Goal: Register for event/course

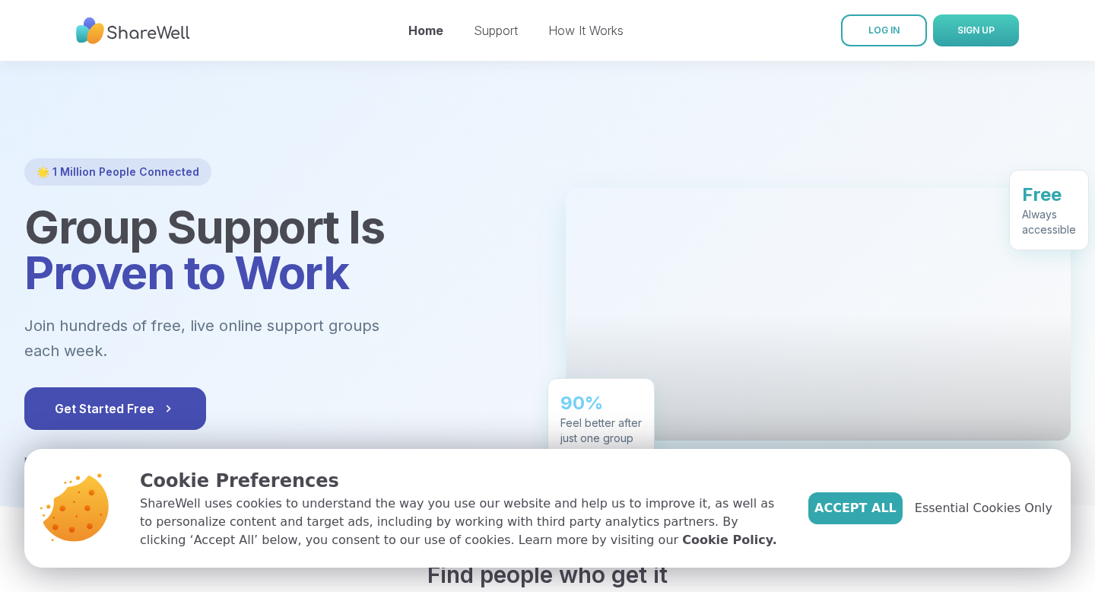
click at [959, 37] on button "SIGN UP" at bounding box center [976, 30] width 86 height 32
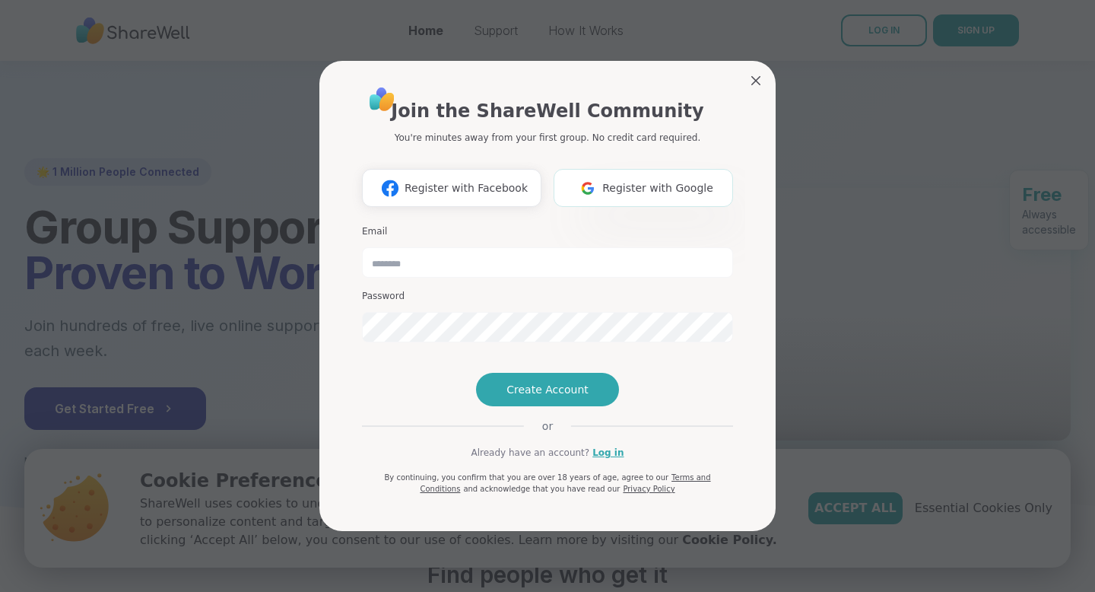
click at [627, 176] on button "Register with Google" at bounding box center [643, 188] width 179 height 38
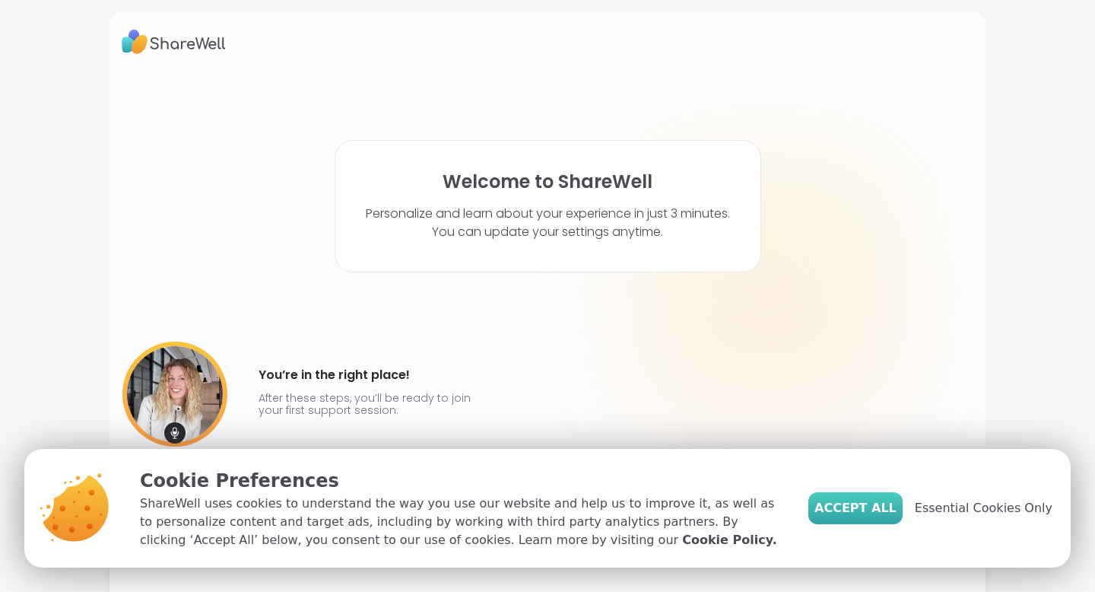
click at [859, 499] on span "Accept All" at bounding box center [855, 508] width 82 height 18
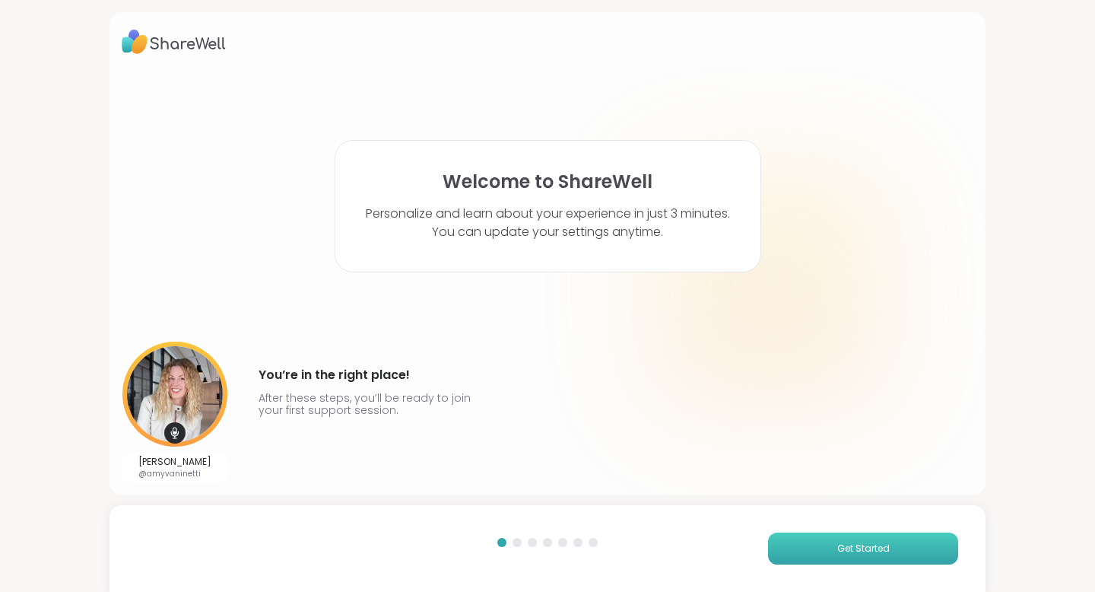
click at [818, 550] on button "Get Started" at bounding box center [863, 548] width 190 height 32
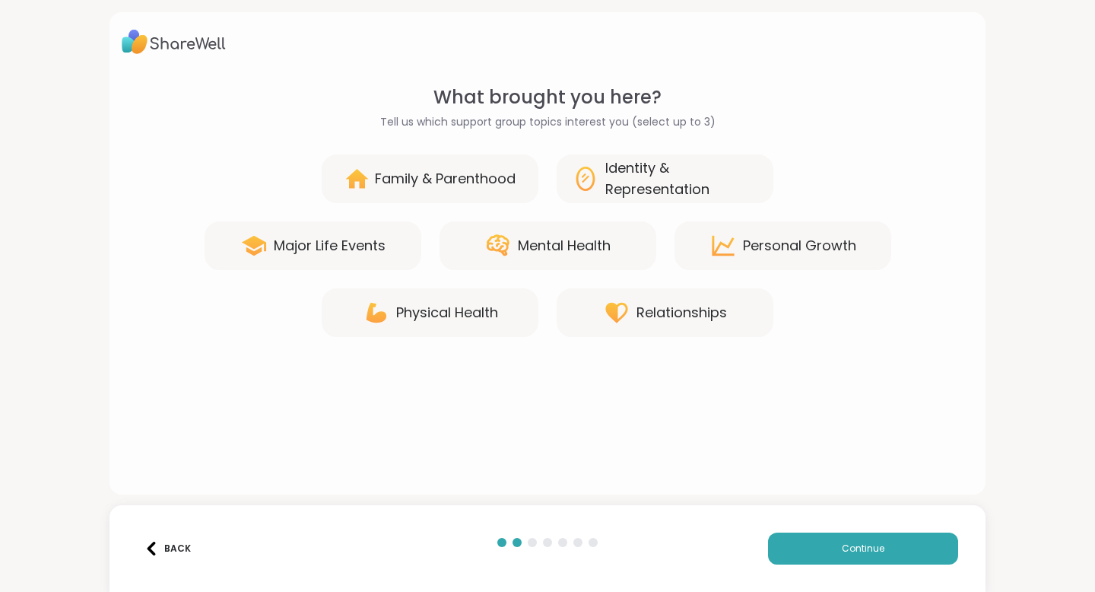
click at [595, 245] on div "Mental Health" at bounding box center [564, 245] width 93 height 21
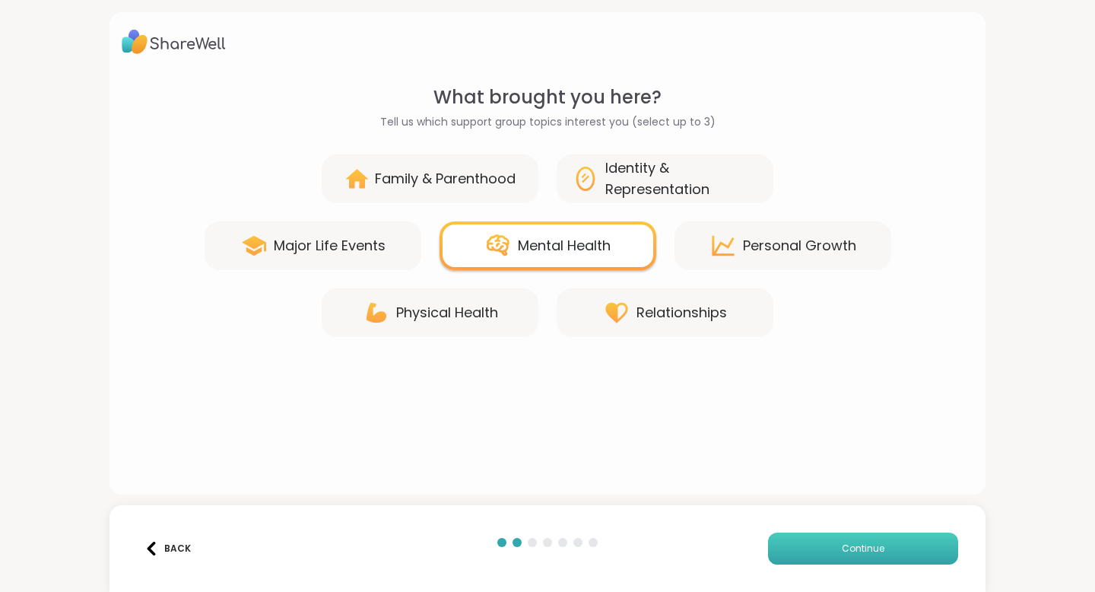
click at [820, 537] on button "Continue" at bounding box center [863, 548] width 190 height 32
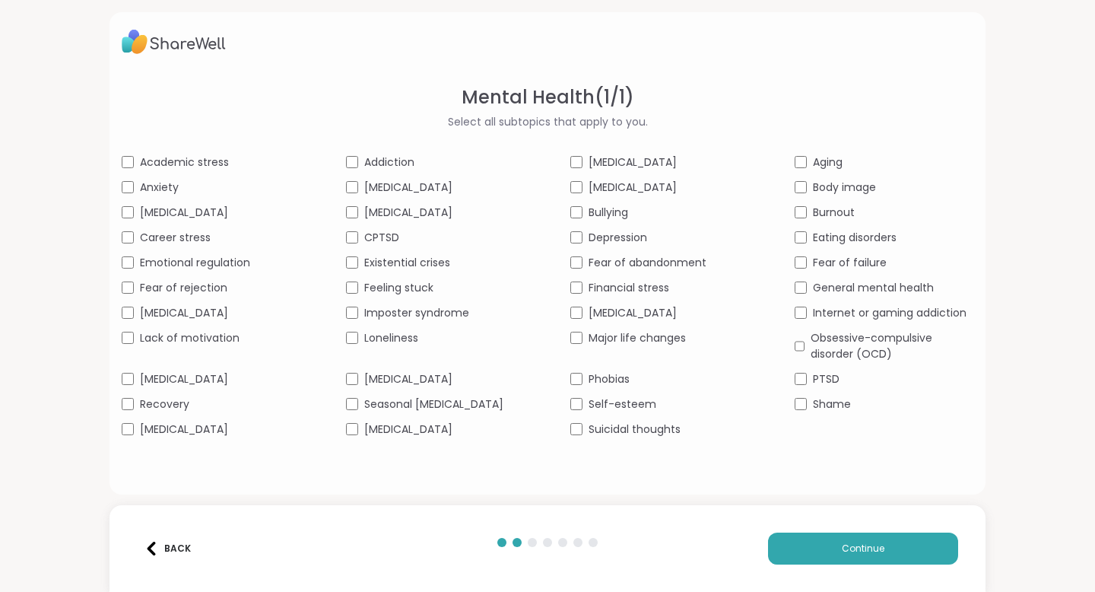
click at [127, 195] on div "Anxiety" at bounding box center [211, 187] width 179 height 16
click at [128, 387] on div "[MEDICAL_DATA]" at bounding box center [211, 379] width 179 height 16
click at [801, 386] on div "Academic stress Addiction [MEDICAL_DATA] Aging Anxiety [MEDICAL_DATA] [MEDICAL_…" at bounding box center [548, 295] width 852 height 283
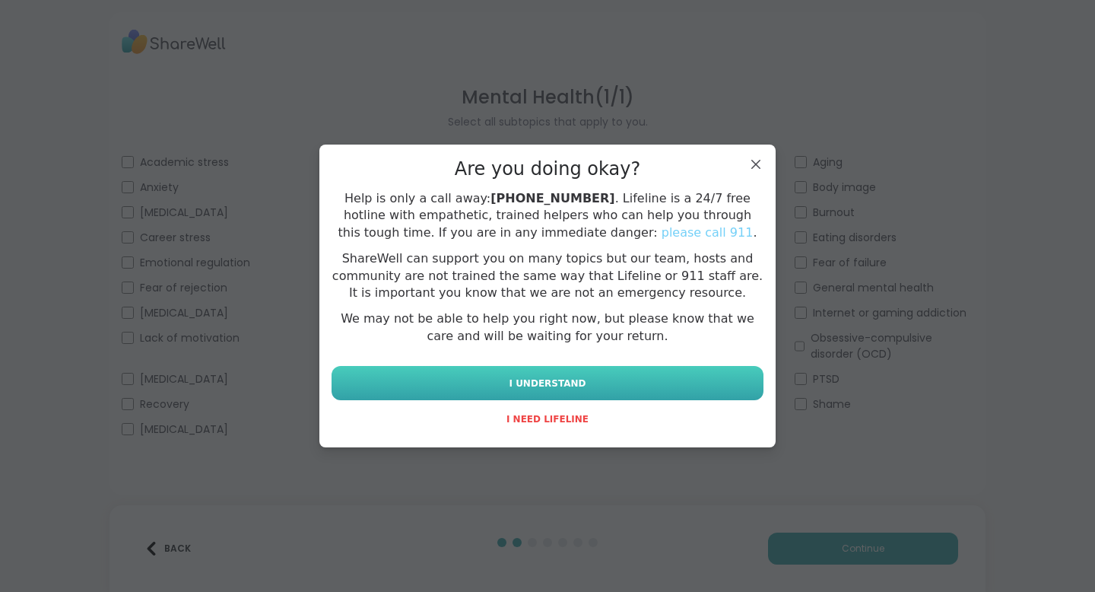
click at [592, 388] on button "I UNDERSTAND" at bounding box center [548, 383] width 432 height 34
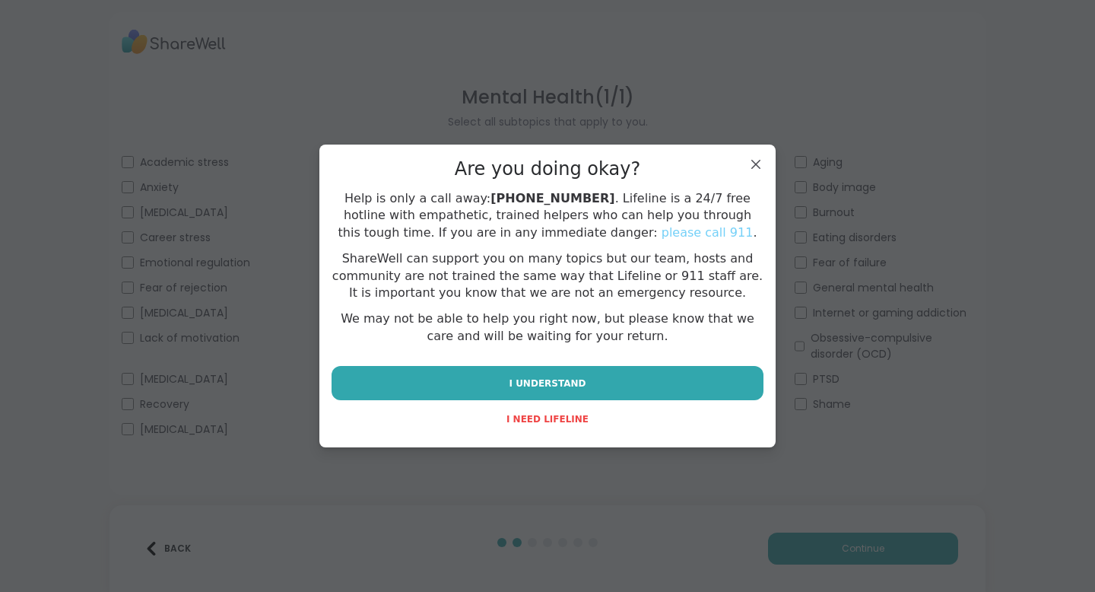
click at [632, 435] on div "Are you doing okay? Help is only a call away: [PHONE_NUMBER] . Lifeline is a 24…" at bounding box center [547, 295] width 456 height 303
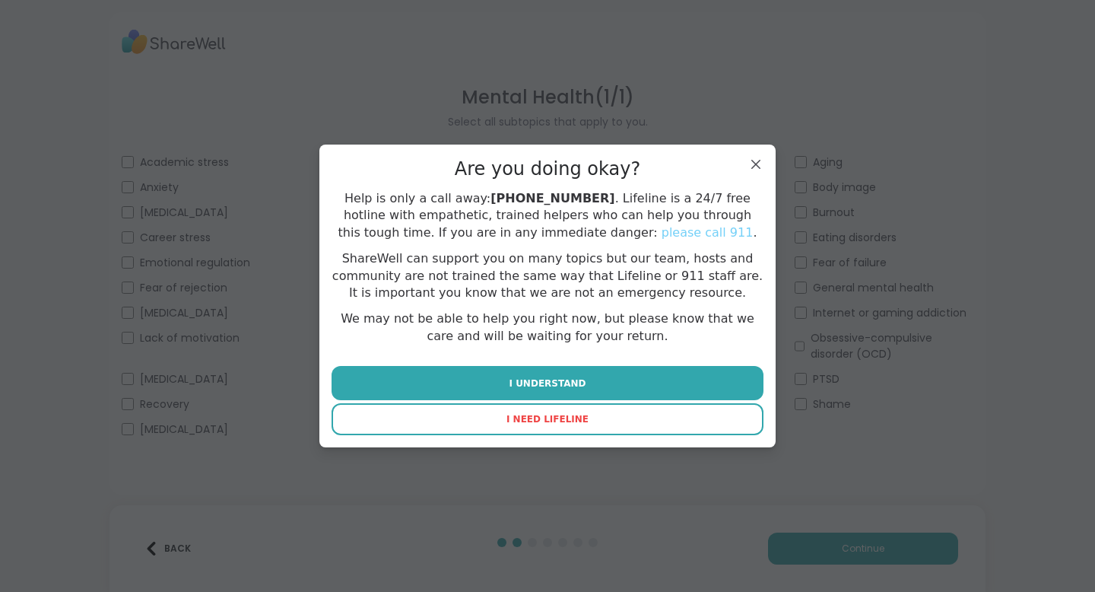
click at [630, 433] on button "I NEED LIFELINE" at bounding box center [548, 419] width 432 height 32
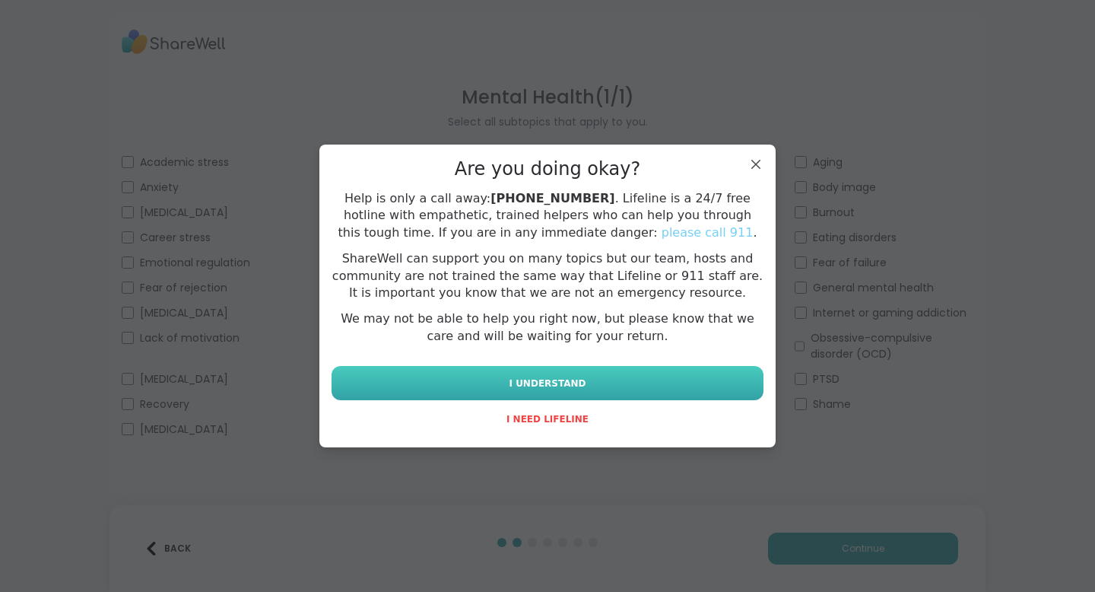
click at [616, 393] on button "I UNDERSTAND" at bounding box center [548, 383] width 432 height 34
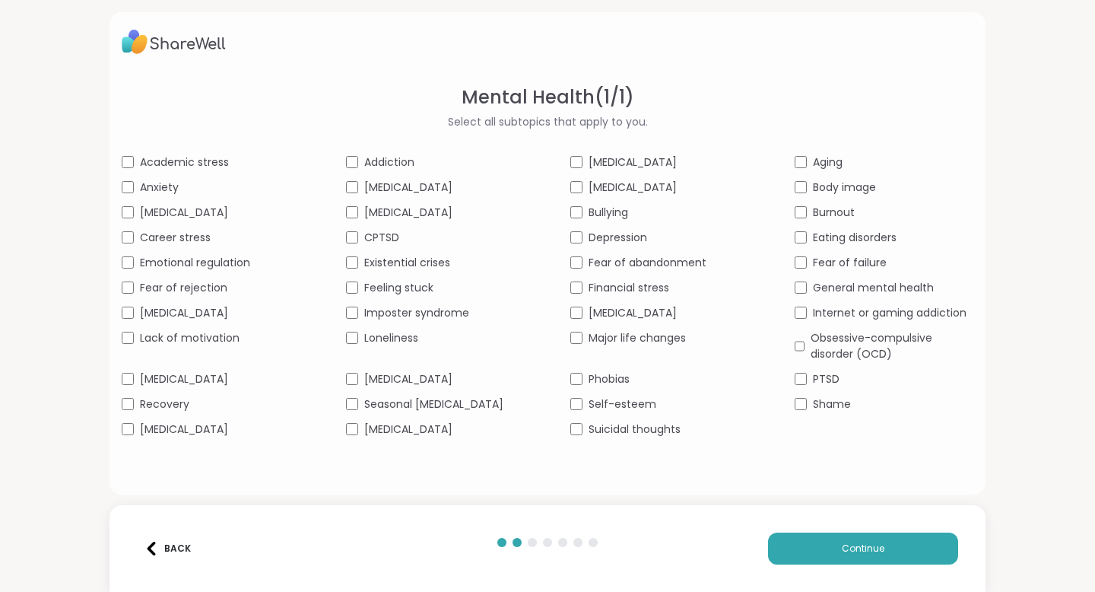
click at [795, 195] on div "Academic stress Addiction [MEDICAL_DATA] Aging Anxiety [MEDICAL_DATA] [MEDICAL_…" at bounding box center [548, 295] width 852 height 283
click at [798, 194] on div "Body image" at bounding box center [884, 187] width 179 height 16
click at [850, 534] on button "Continue" at bounding box center [863, 548] width 190 height 32
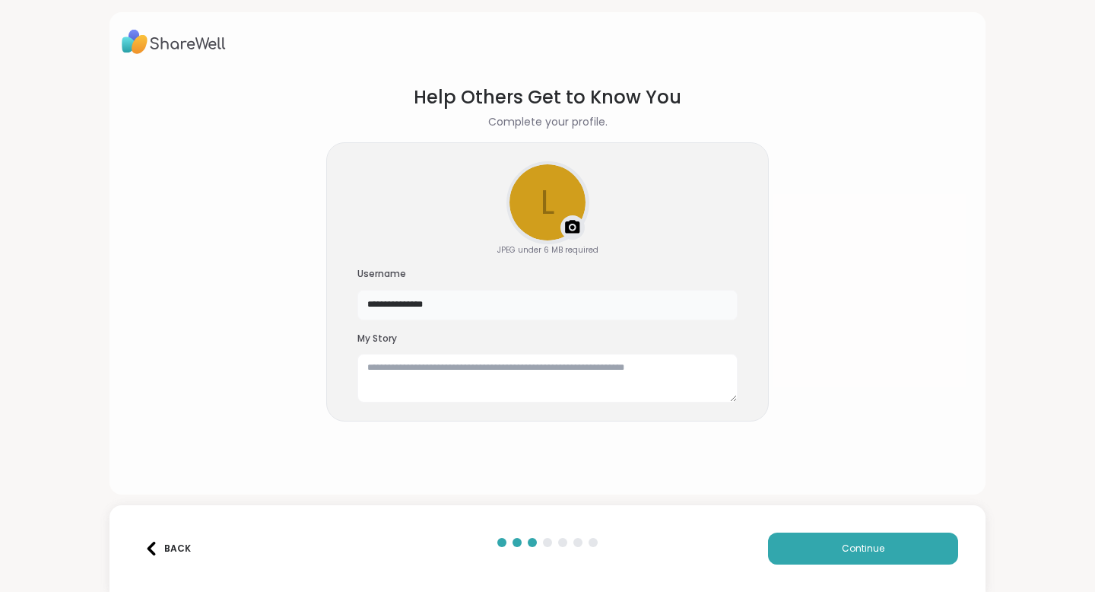
drag, startPoint x: 591, startPoint y: 317, endPoint x: 384, endPoint y: 287, distance: 209.0
click at [384, 287] on div "**********" at bounding box center [547, 294] width 380 height 52
type input "*******"
click at [643, 385] on textarea at bounding box center [547, 378] width 380 height 49
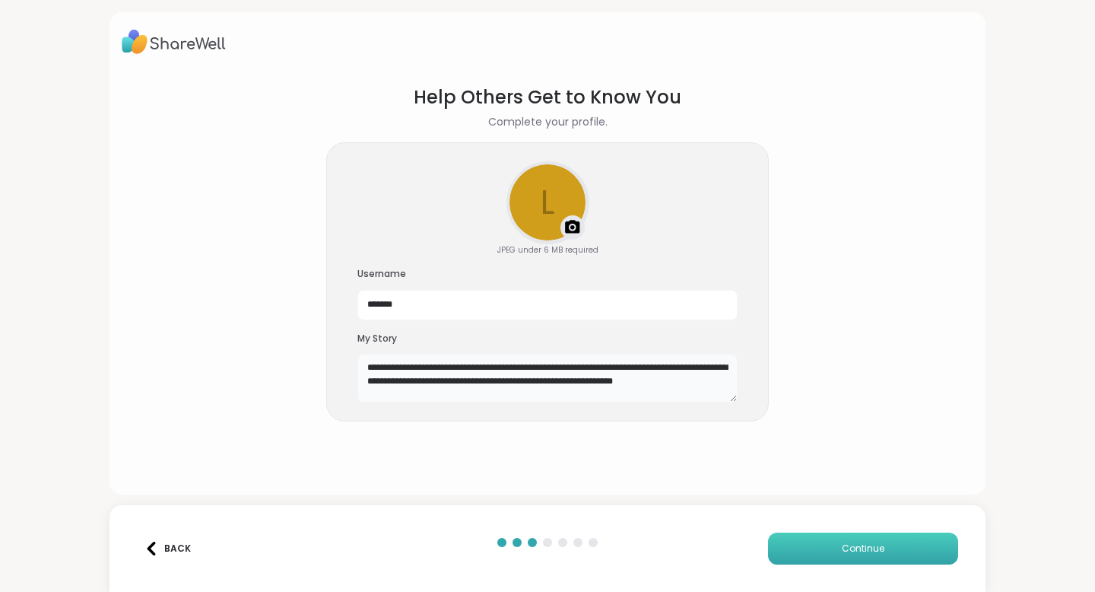
type textarea "**********"
click at [835, 548] on button "Continue" at bounding box center [863, 548] width 190 height 32
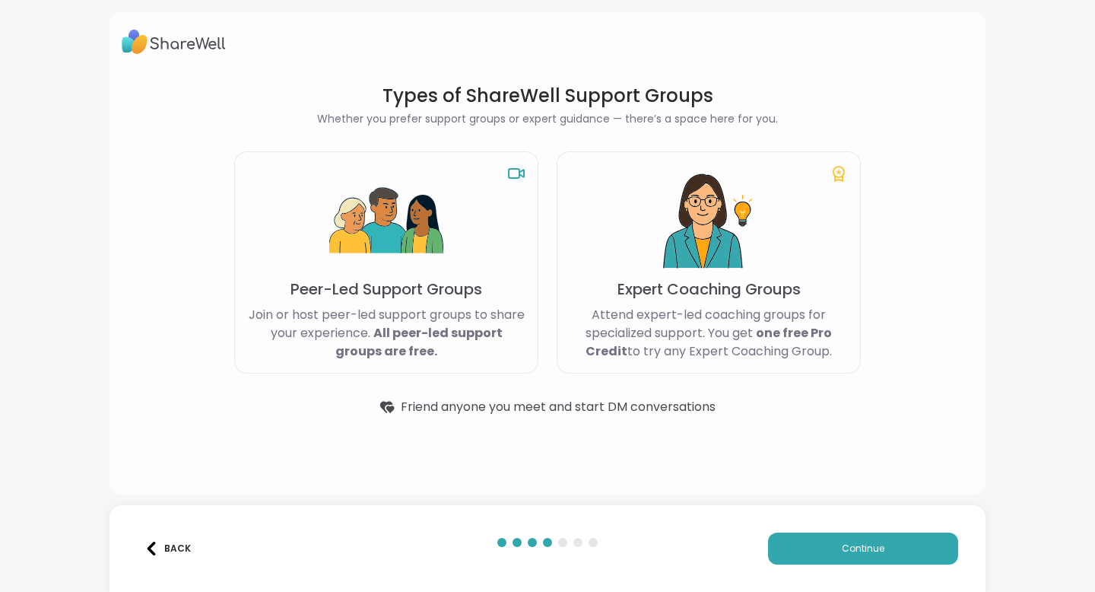
click at [473, 290] on p "Peer-Led Support Groups" at bounding box center [386, 288] width 192 height 21
click at [808, 555] on button "Continue" at bounding box center [863, 548] width 190 height 32
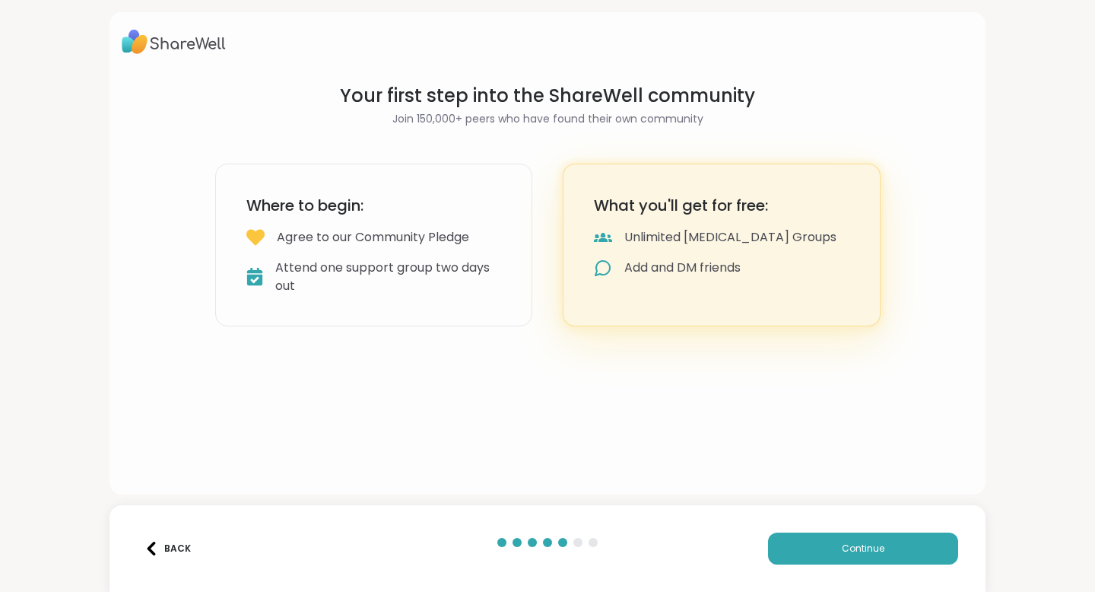
click at [441, 313] on div "Where to begin: Agree to our Community Pledge Attend one support group two days…" at bounding box center [374, 244] width 318 height 163
click at [826, 535] on button "Continue" at bounding box center [863, 548] width 190 height 32
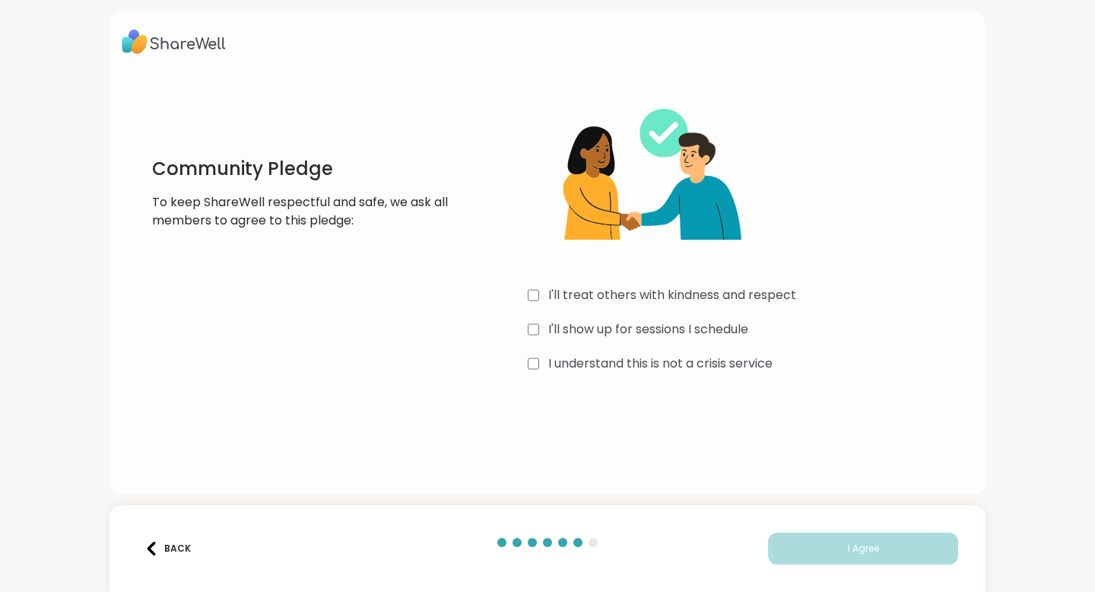
click at [543, 360] on div "I understand this is not a crisis service" at bounding box center [751, 363] width 446 height 18
click at [787, 531] on div "Back I Agree" at bounding box center [547, 548] width 876 height 87
click at [789, 547] on button "I Agree" at bounding box center [863, 548] width 190 height 32
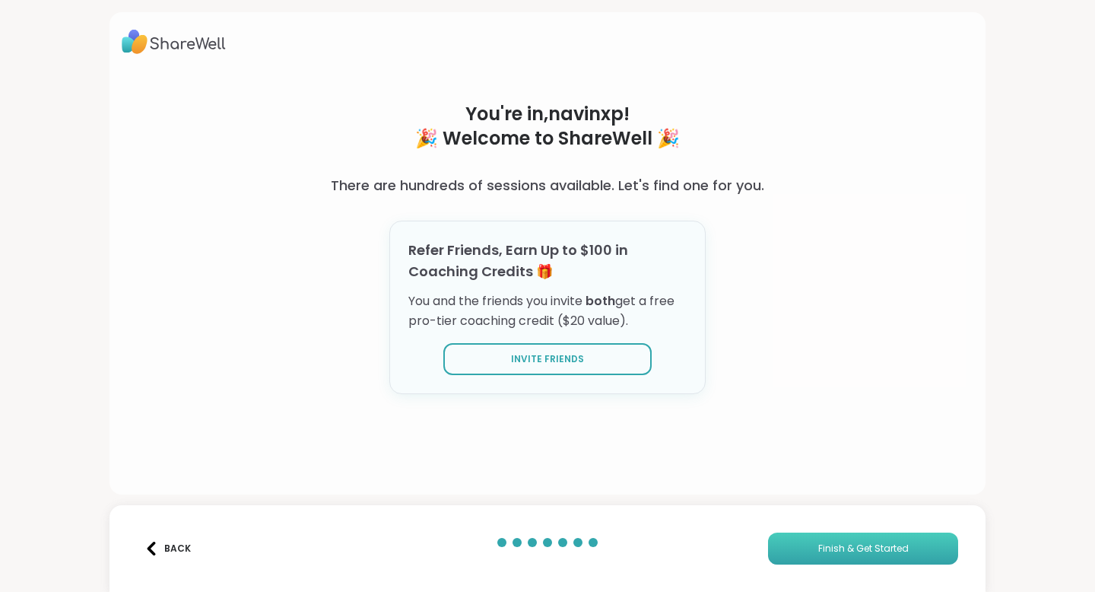
click at [820, 561] on button "Finish & Get Started" at bounding box center [863, 548] width 190 height 32
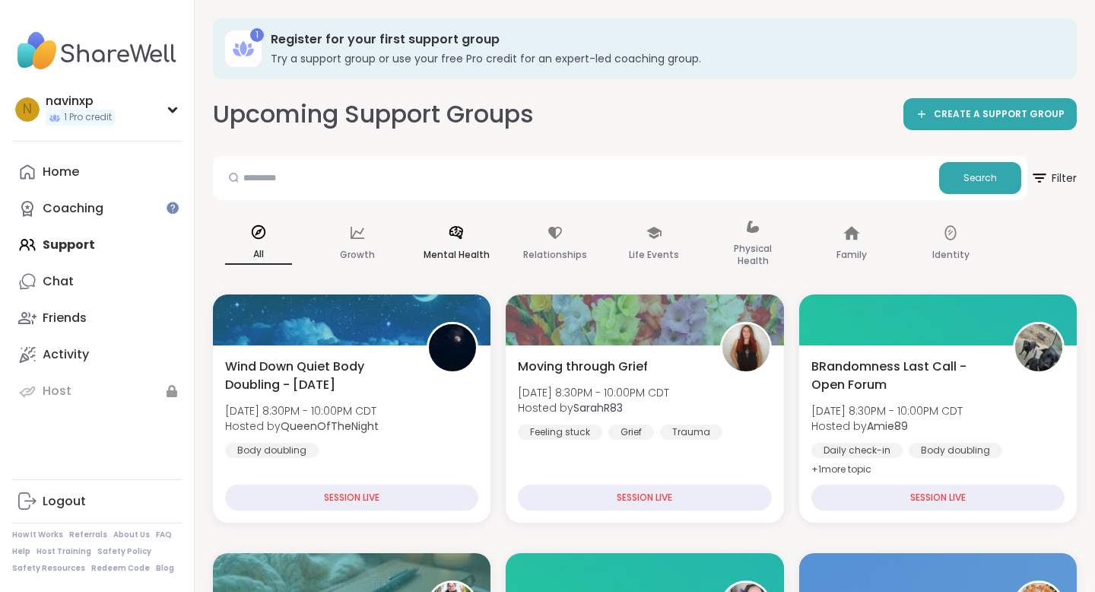
click at [480, 249] on p "Mental Health" at bounding box center [457, 255] width 66 height 18
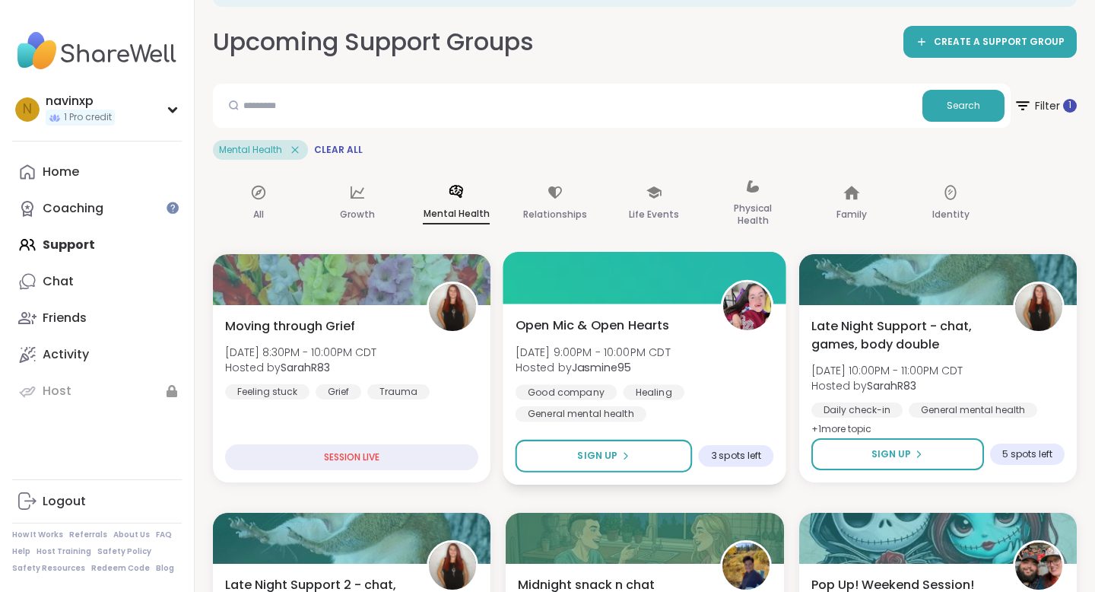
scroll to position [82, 0]
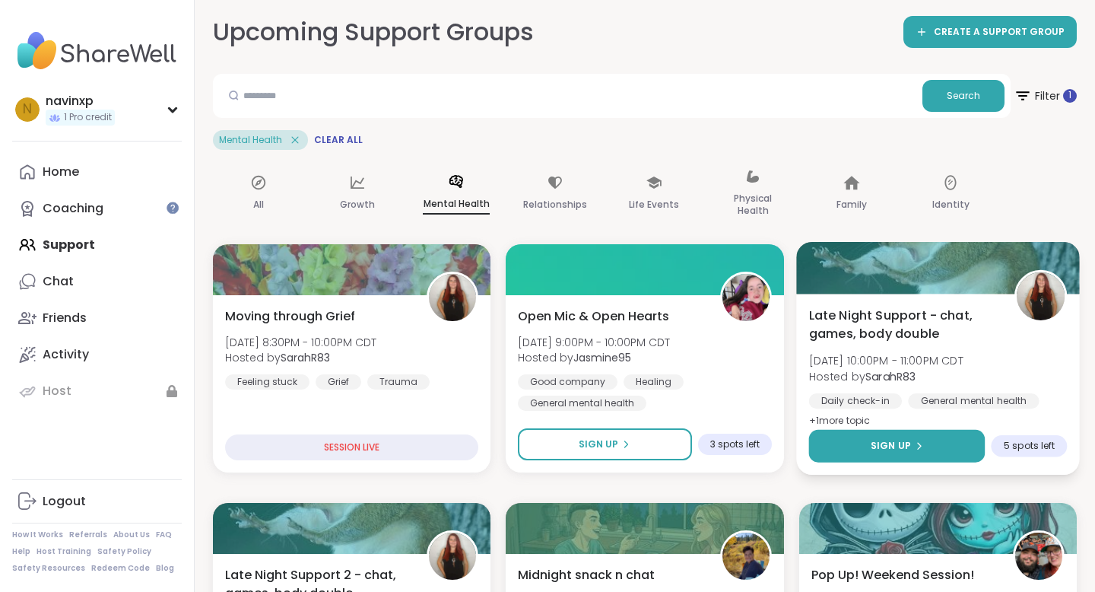
click at [898, 436] on button "Sign Up" at bounding box center [896, 446] width 176 height 33
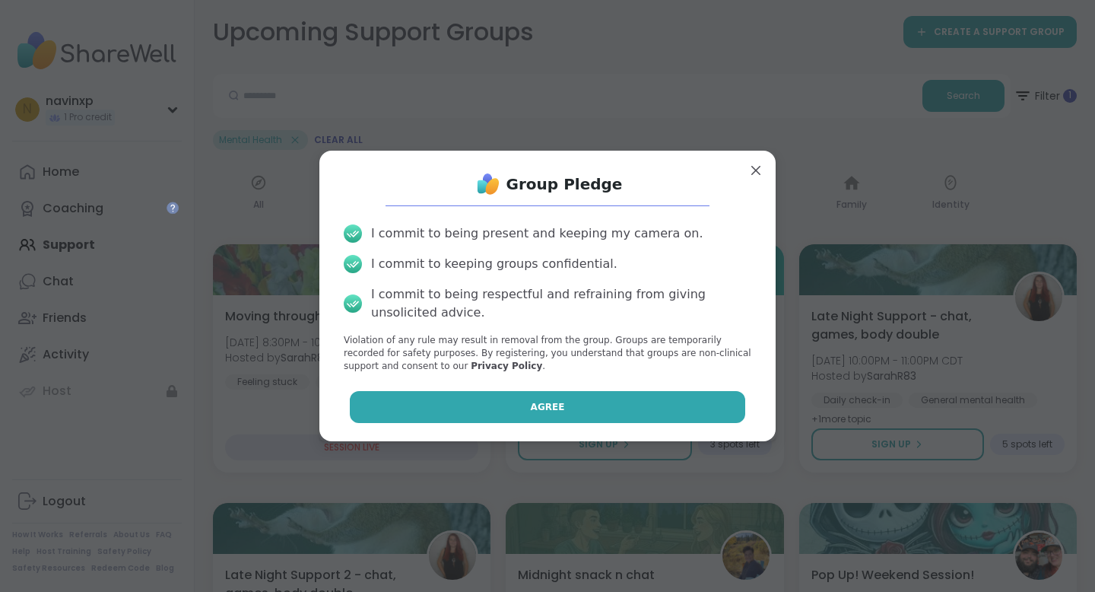
click at [712, 401] on button "Agree" at bounding box center [548, 407] width 396 height 32
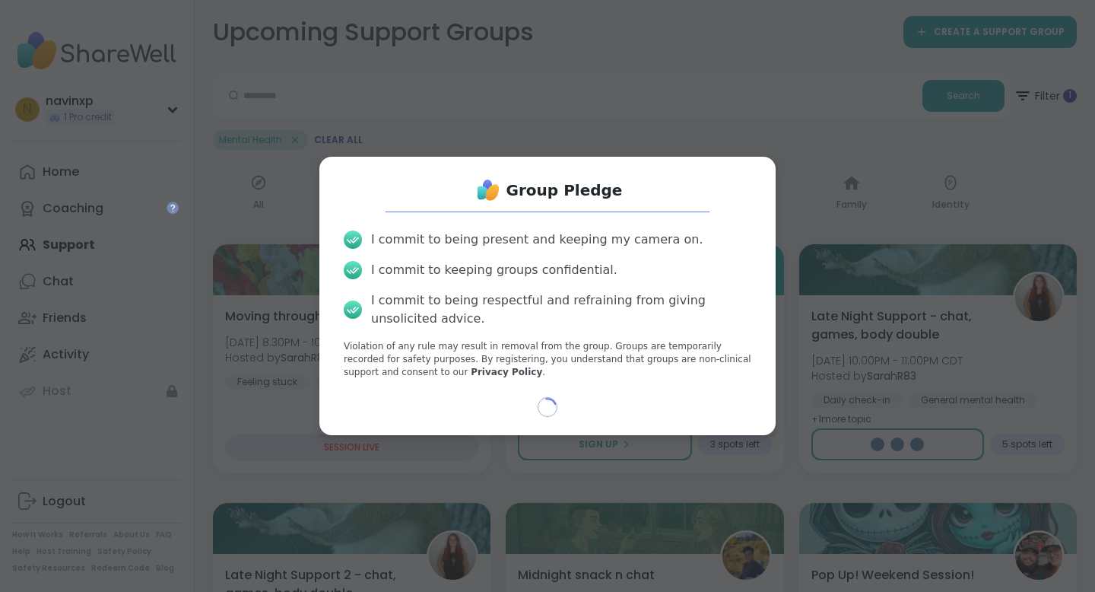
select select "**"
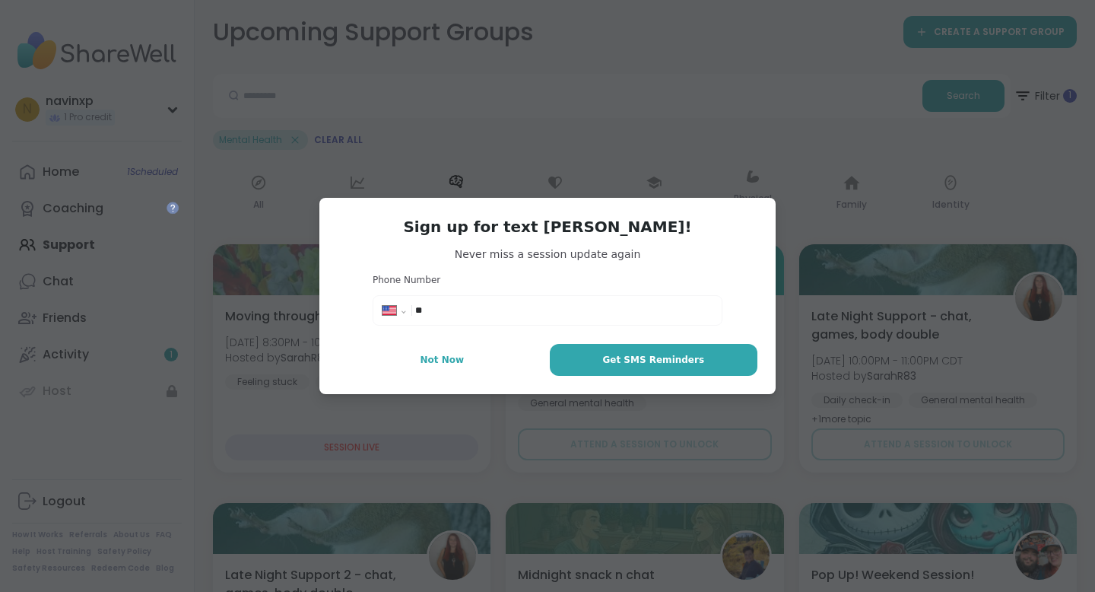
click at [667, 311] on input "**" at bounding box center [563, 310] width 297 height 15
type input "**********"
click at [731, 363] on button "Get SMS Reminders" at bounding box center [654, 360] width 208 height 32
